Goal: Information Seeking & Learning: Learn about a topic

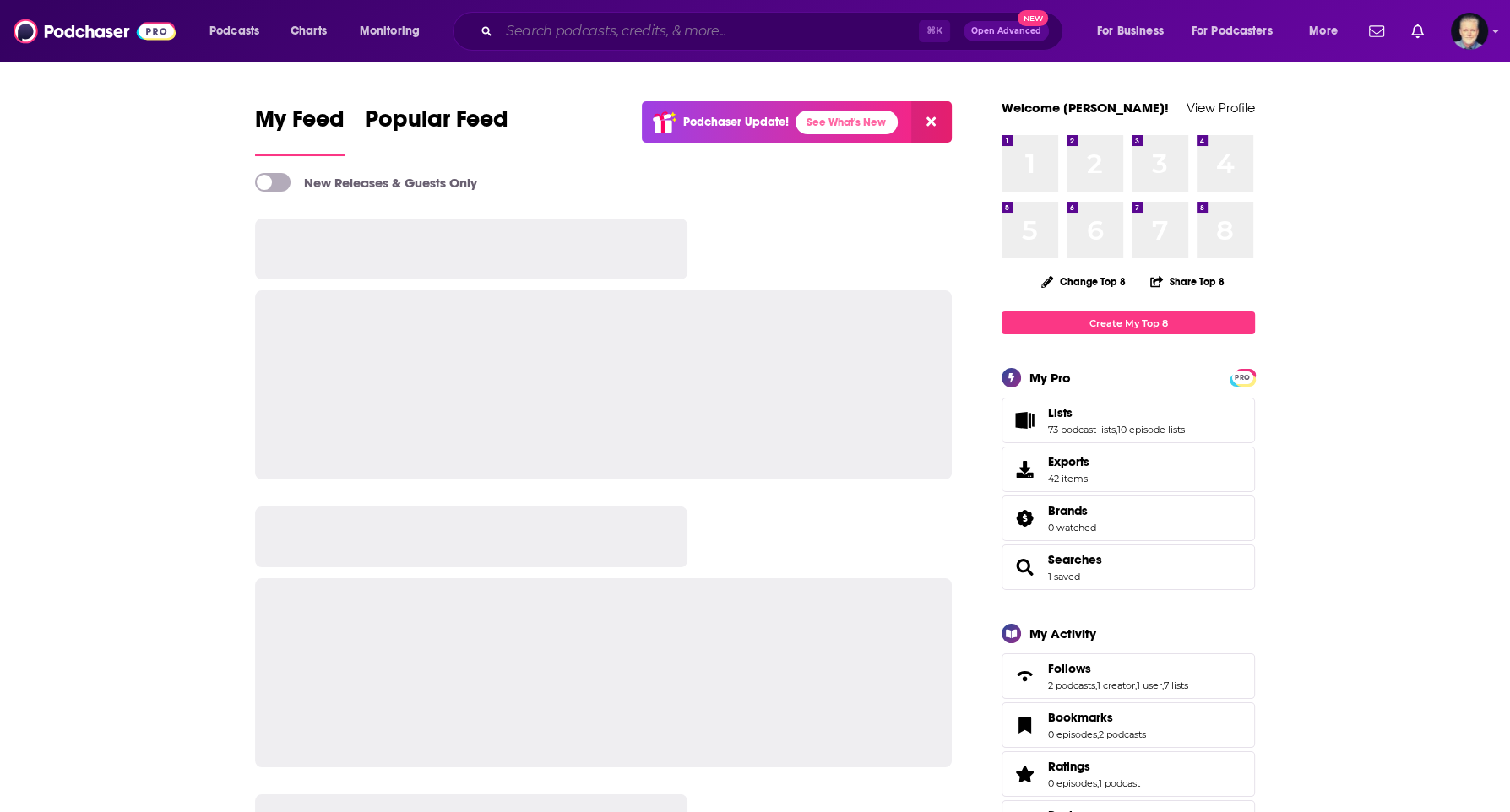
click at [642, 36] on input "Search podcasts, credits, & more..." at bounding box center [708, 31] width 419 height 27
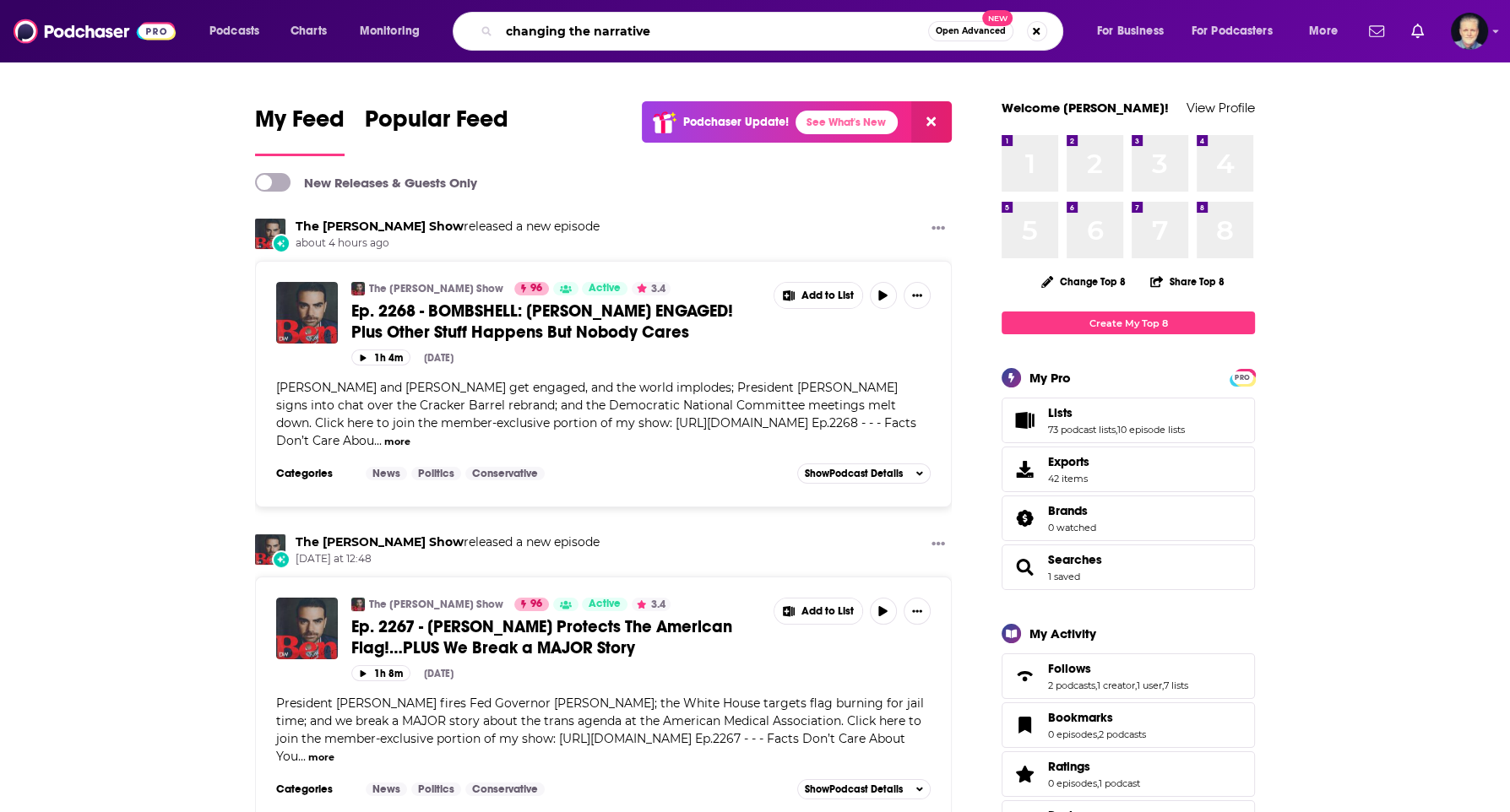
type input "changing the narrative"
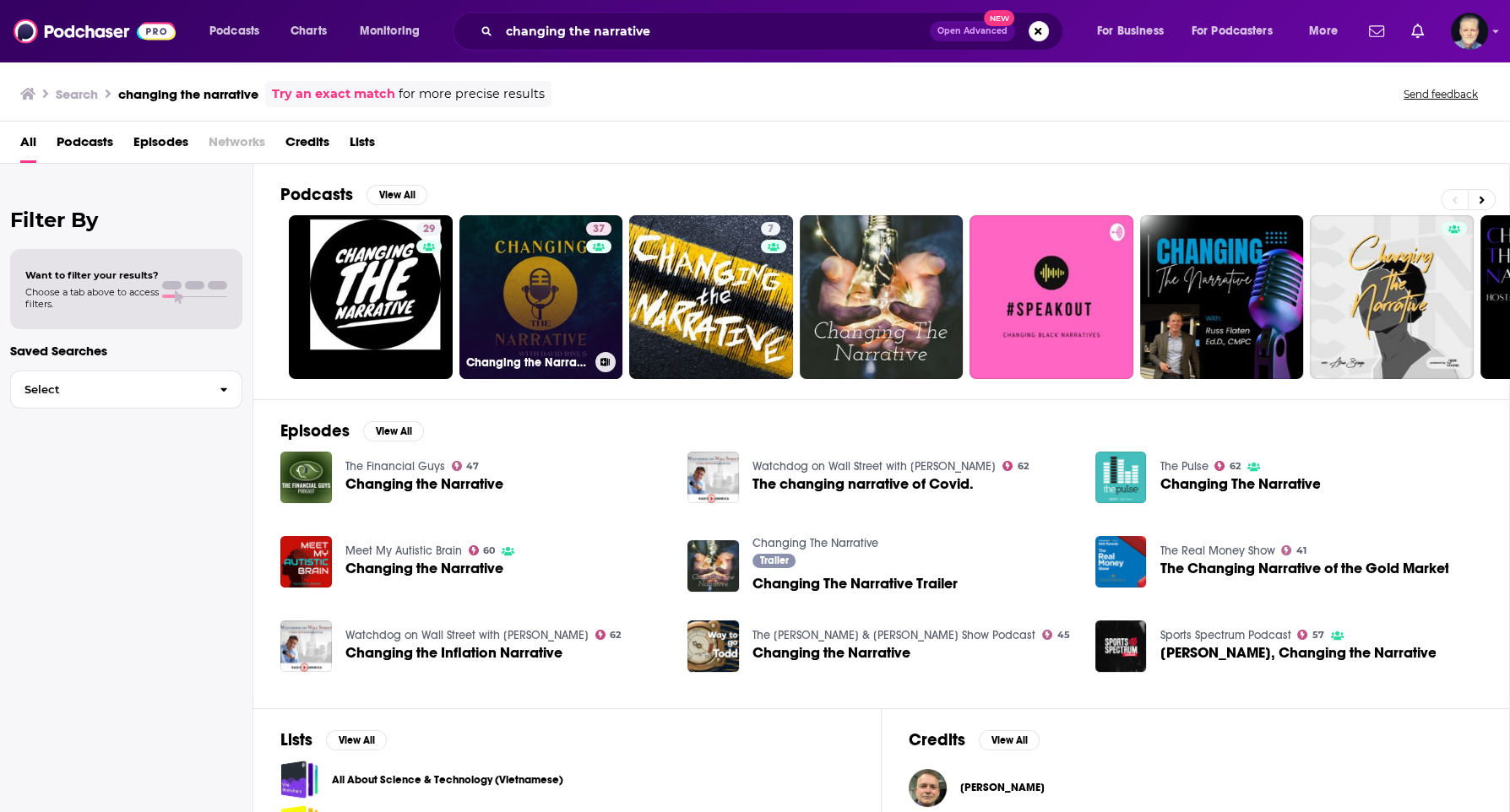
click at [526, 292] on link "37 Changing the Narrative with [PERSON_NAME]" at bounding box center [542, 297] width 164 height 164
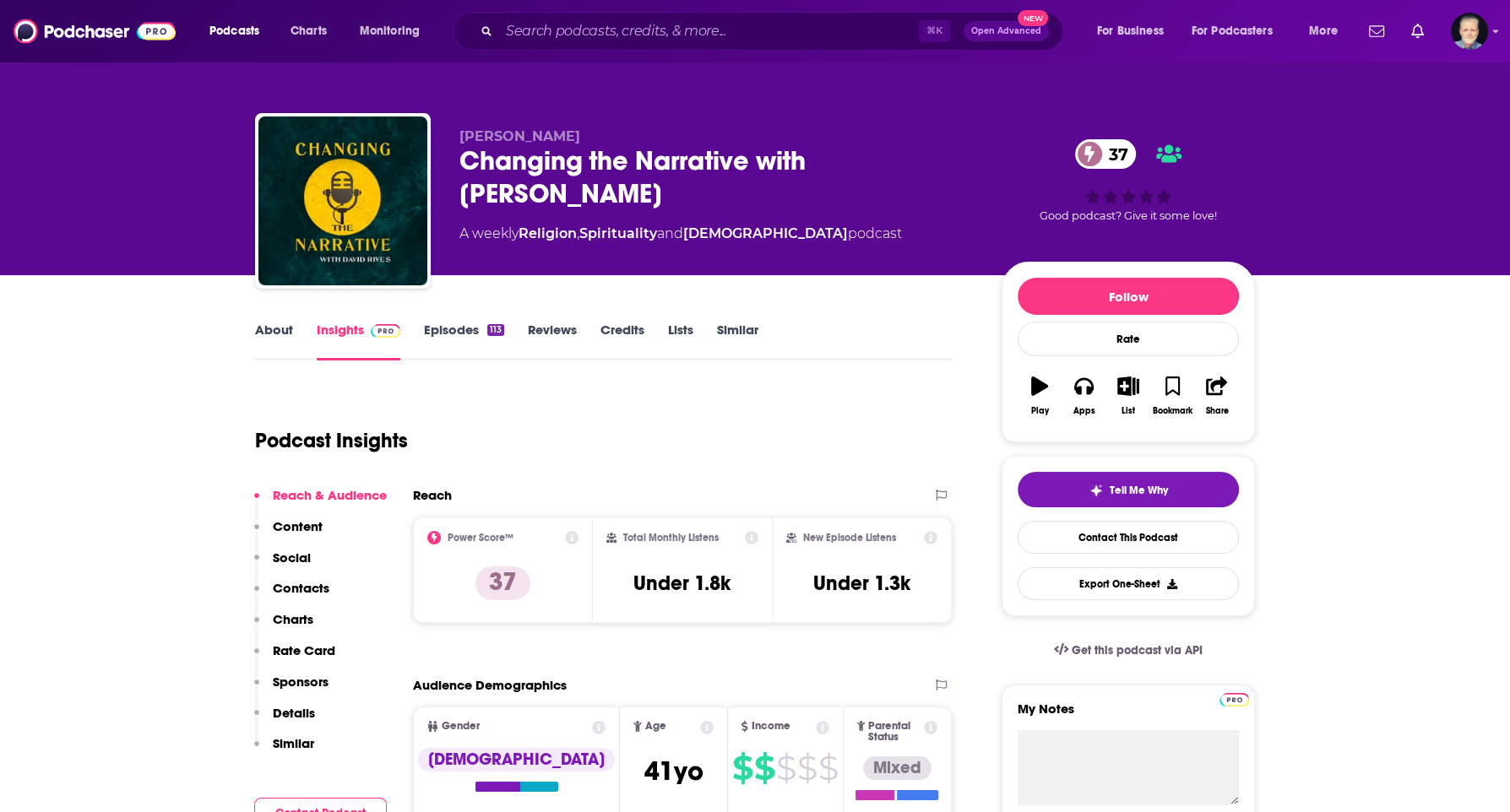
click at [457, 322] on link "Episodes 113" at bounding box center [464, 341] width 80 height 39
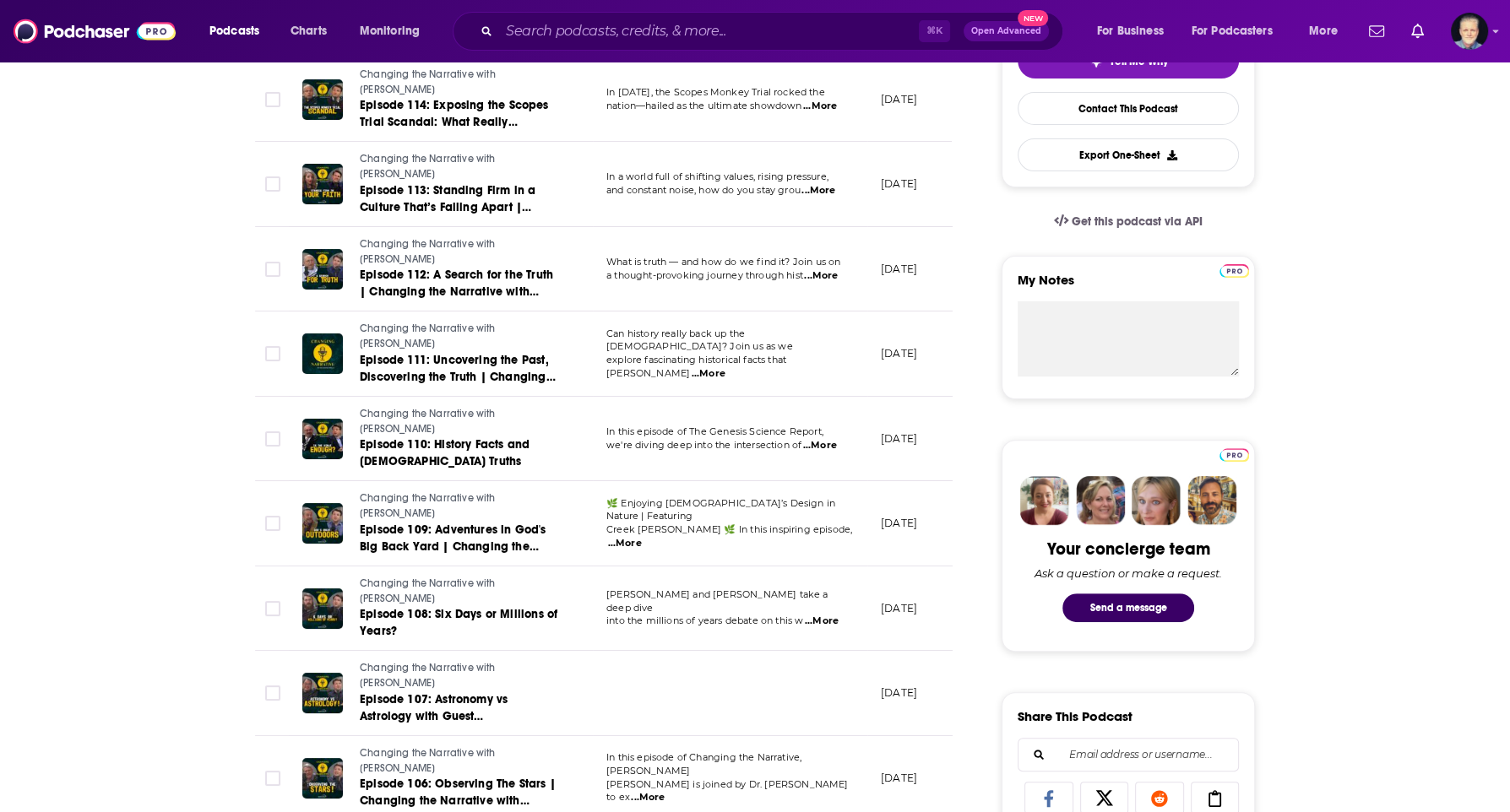
scroll to position [433, 0]
